Goal: Task Accomplishment & Management: Complete application form

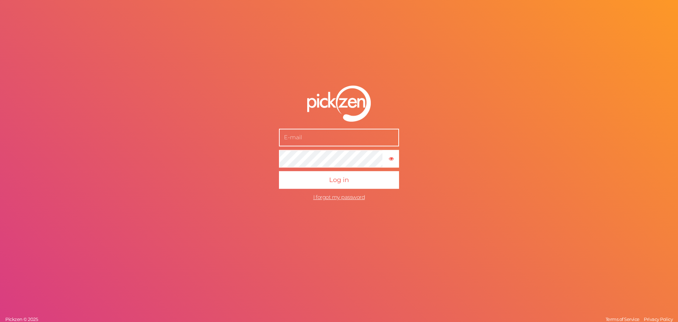
click at [229, 184] on div "× Show password Log in I forgot my password Pickzen © 2025 Terms of Service Pri…" at bounding box center [339, 161] width 678 height 322
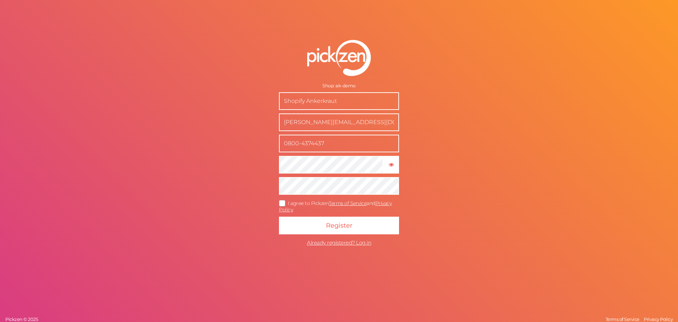
drag, startPoint x: 345, startPoint y: 143, endPoint x: 274, endPoint y: 143, distance: 71.0
click at [274, 143] on form "Shop: ak-demo Shopify Ankerkraut [EMAIL_ADDRESS][DOMAIN_NAME] 0800-4374437 × Sh…" at bounding box center [339, 145] width 177 height 238
click at [389, 163] on icon "button" at bounding box center [391, 164] width 5 height 5
click at [280, 204] on icon at bounding box center [282, 203] width 11 height 4
click at [0, 0] on input "I agree to Pickzen Terms of Service and Privacy Policy ." at bounding box center [0, 0] width 0 height 0
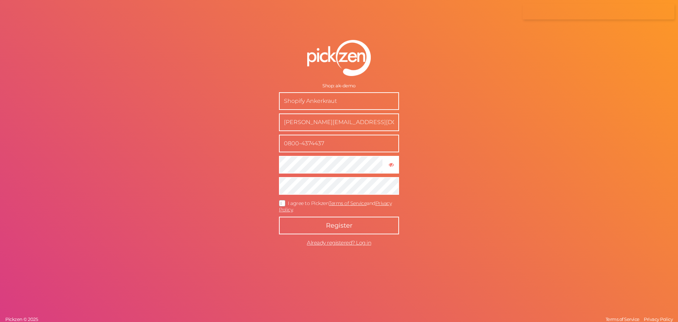
click at [332, 224] on span "Register" at bounding box center [339, 225] width 26 height 8
